Goal: Book appointment/travel/reservation

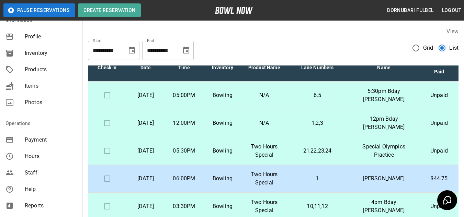
scroll to position [154, 0]
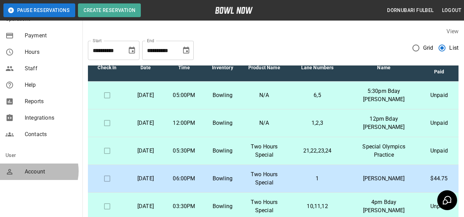
click at [32, 171] on span "Account" at bounding box center [51, 172] width 52 height 8
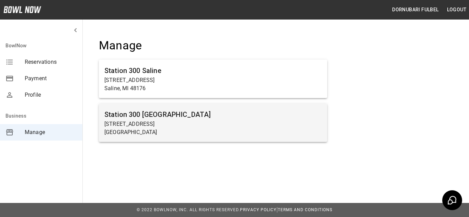
click at [198, 116] on h6 "Station 300 [GEOGRAPHIC_DATA]" at bounding box center [212, 114] width 217 height 11
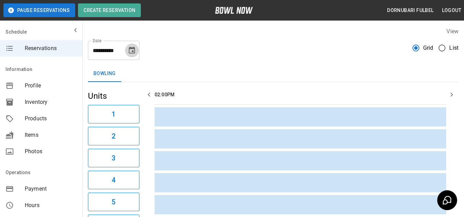
click at [134, 54] on icon "Choose date, selected date is Aug 25, 2025" at bounding box center [132, 50] width 6 height 7
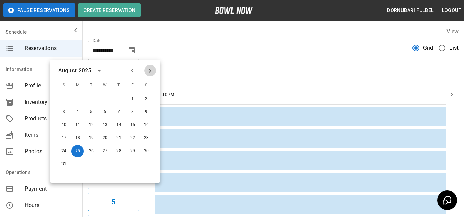
click at [147, 71] on icon "Next month" at bounding box center [150, 71] width 8 height 8
click at [65, 136] on button "21" at bounding box center [64, 138] width 12 height 12
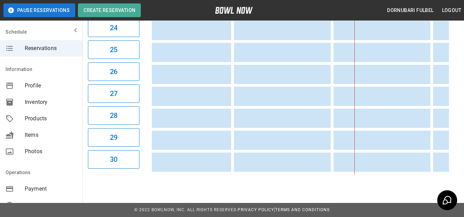
scroll to position [0, 337]
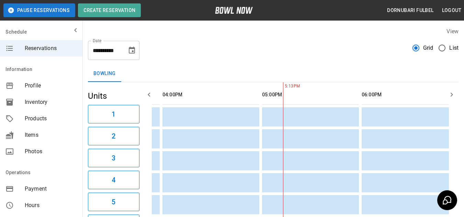
click at [134, 50] on icon "Choose date, selected date is Sep 21, 2025" at bounding box center [132, 50] width 8 height 8
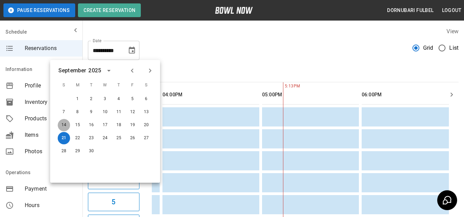
click at [62, 127] on button "14" at bounding box center [64, 125] width 12 height 12
type input "**********"
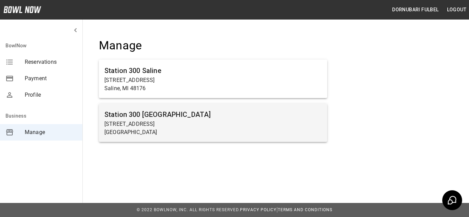
click at [205, 120] on p "[STREET_ADDRESS]" at bounding box center [212, 124] width 217 height 8
